Goal: Information Seeking & Learning: Understand process/instructions

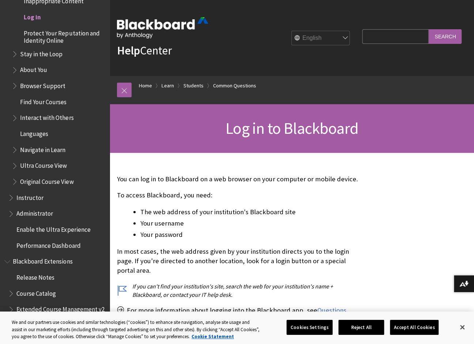
click at [237, 211] on li "The web address of your institution's Blackboard site" at bounding box center [249, 212] width 218 height 10
click at [275, 221] on li "Your username" at bounding box center [249, 223] width 218 height 10
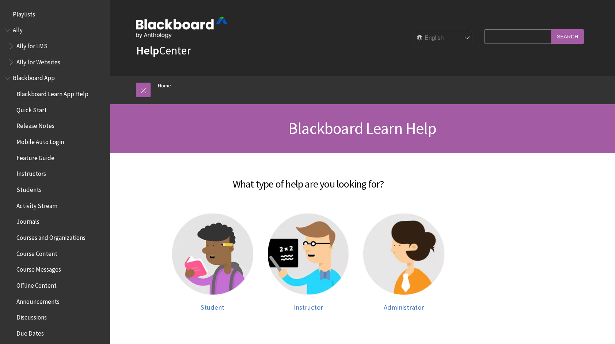
scroll to position [619, 0]
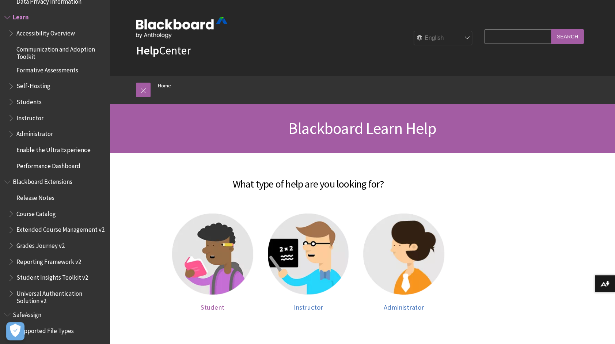
click at [216, 244] on img at bounding box center [212, 253] width 81 height 81
